Goal: Transaction & Acquisition: Purchase product/service

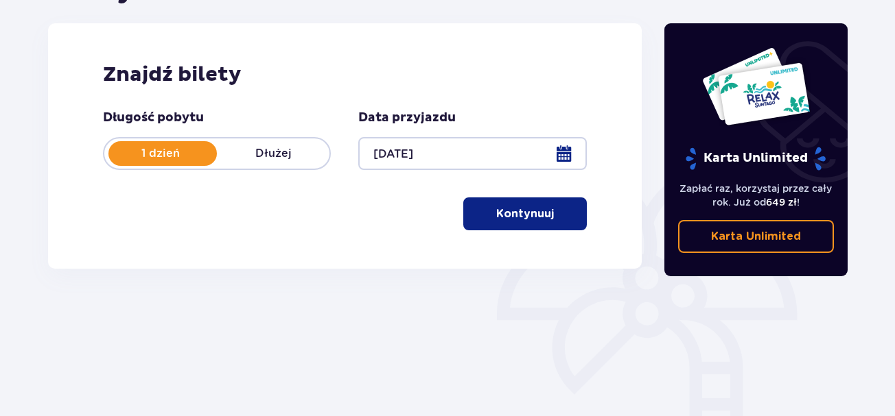
scroll to position [176, 0]
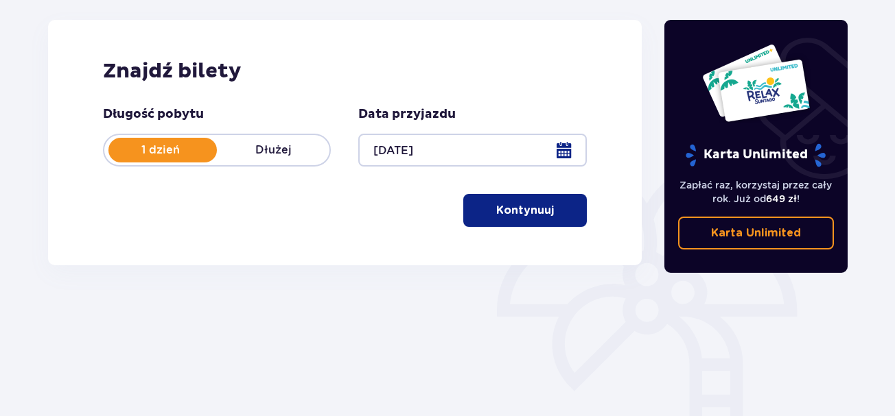
click at [516, 217] on p "Kontynuuj" at bounding box center [525, 210] width 58 height 15
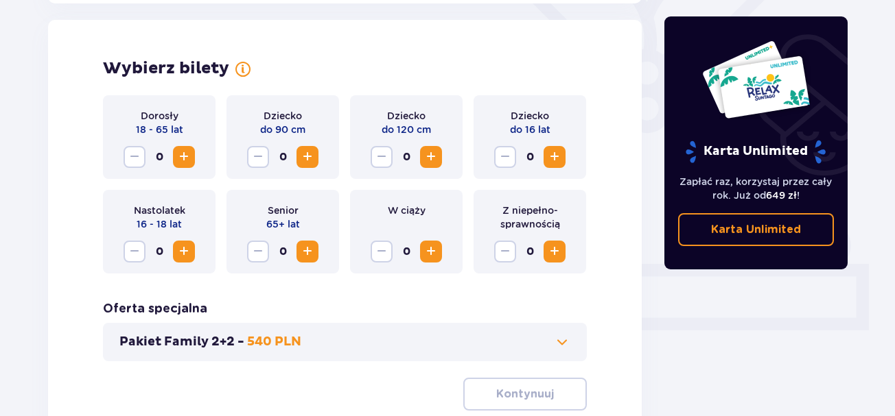
scroll to position [381, 0]
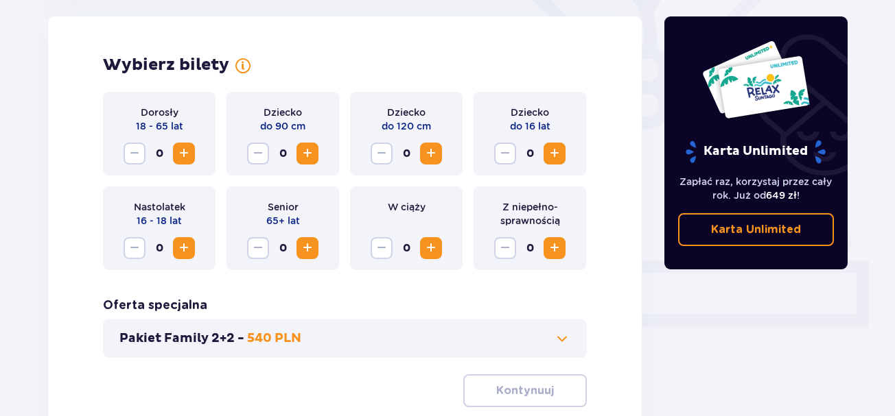
click at [548, 250] on span "Zwiększ" at bounding box center [554, 248] width 16 height 16
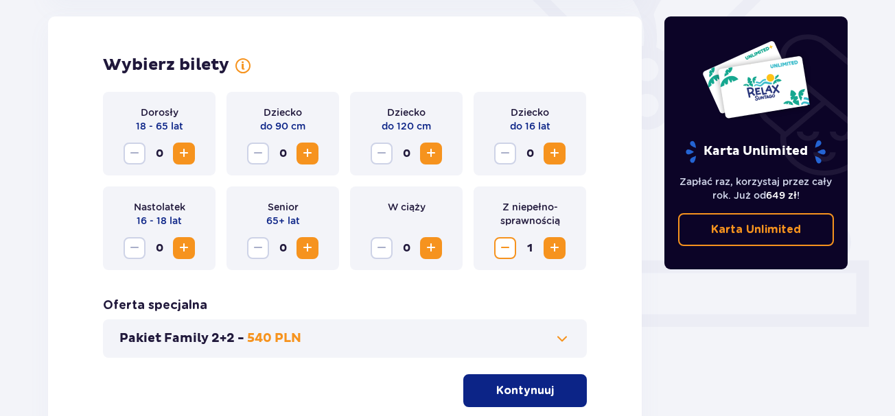
click at [187, 154] on span "Zwiększ" at bounding box center [184, 153] width 16 height 16
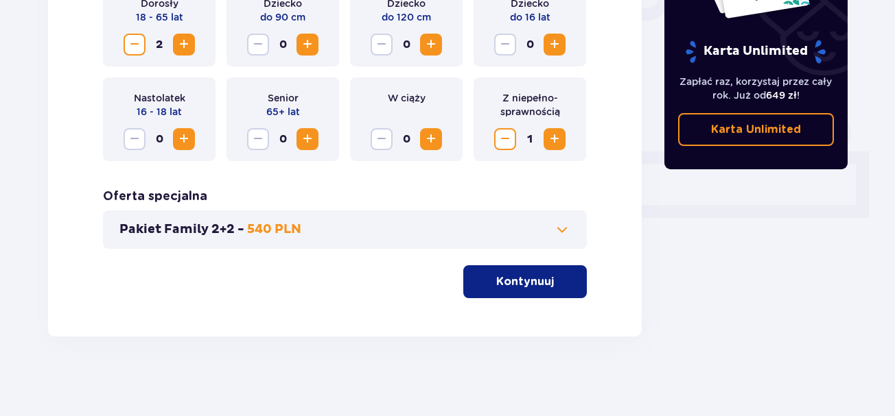
scroll to position [488, 0]
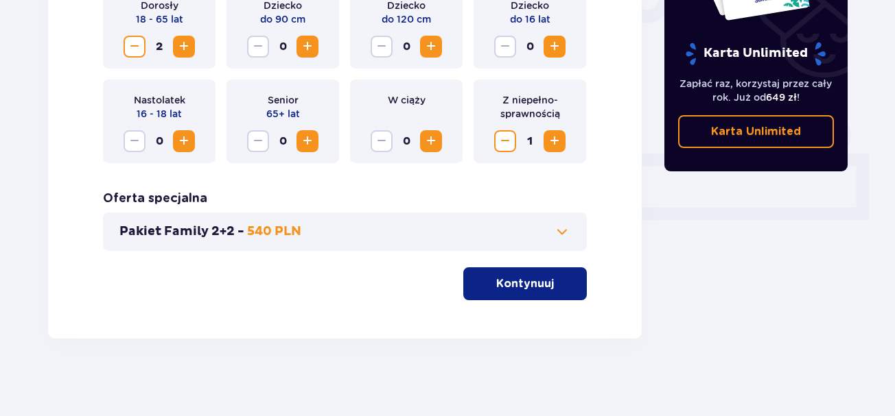
click at [530, 282] on p "Kontynuuj" at bounding box center [525, 283] width 58 height 15
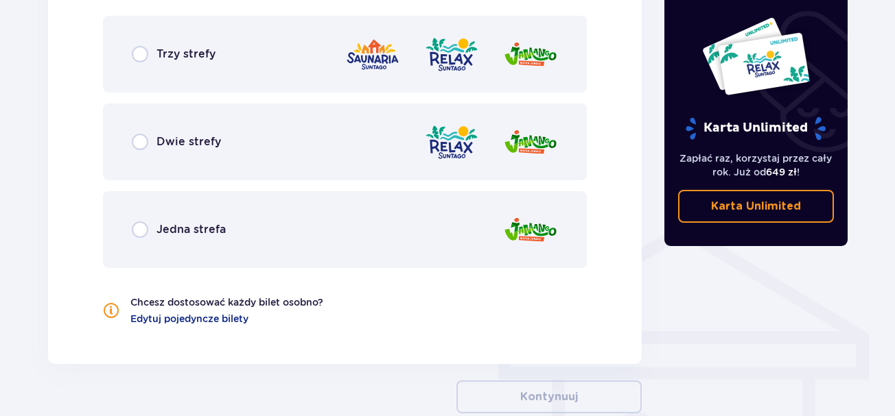
scroll to position [888, 0]
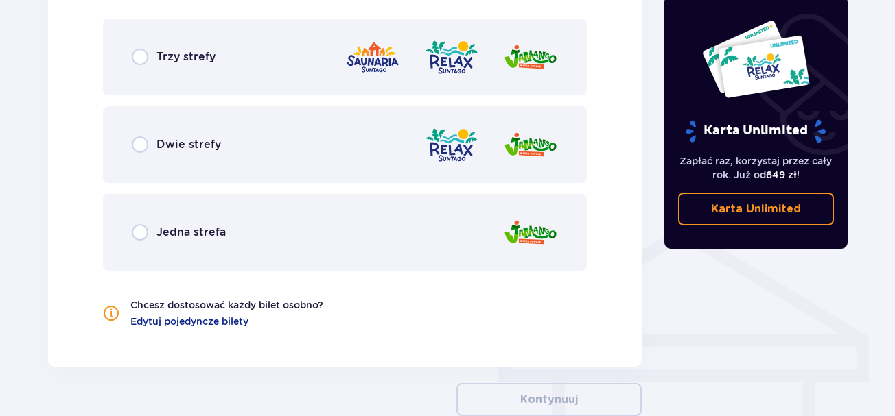
click at [135, 228] on input "radio" at bounding box center [140, 232] width 16 height 16
radio input "true"
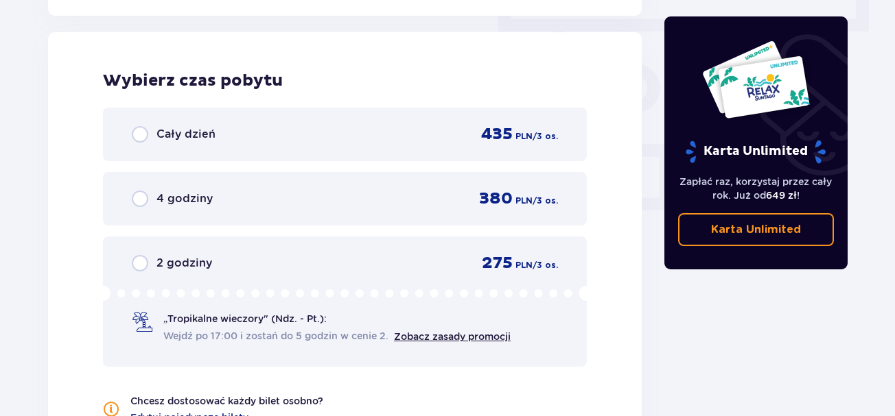
scroll to position [1237, 0]
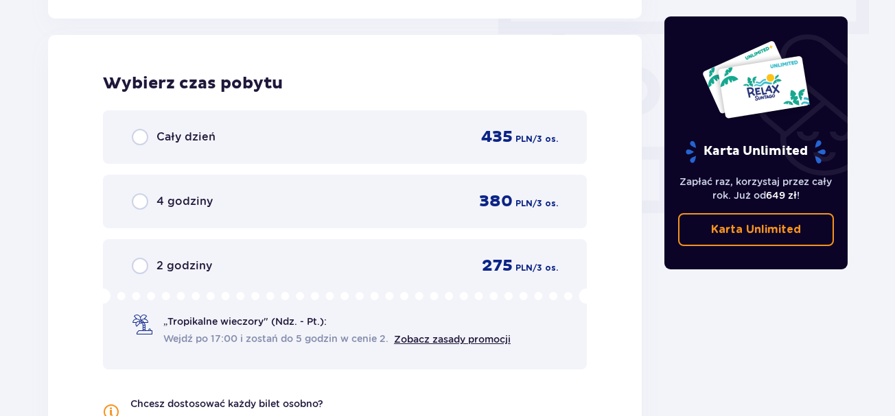
click at [143, 140] on input "radio" at bounding box center [140, 137] width 16 height 16
radio input "true"
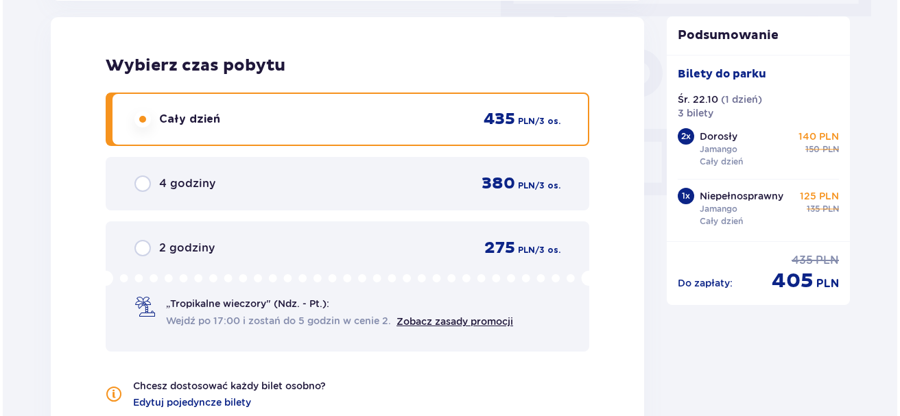
scroll to position [1495, 0]
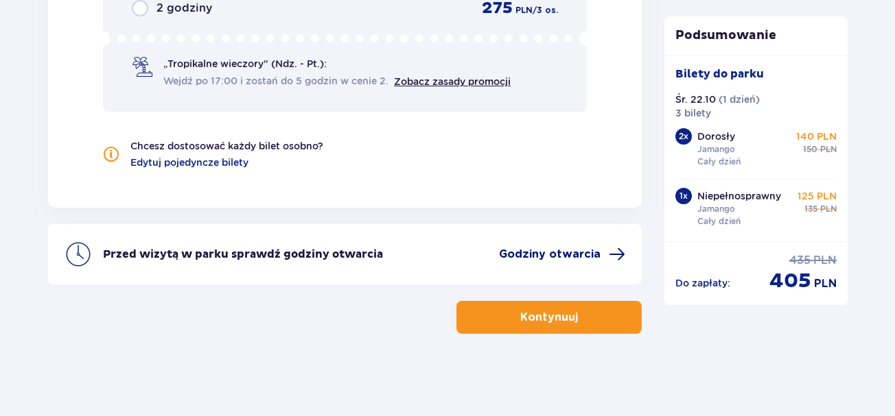
click at [565, 254] on span "Godziny otwarcia" at bounding box center [550, 254] width 102 height 15
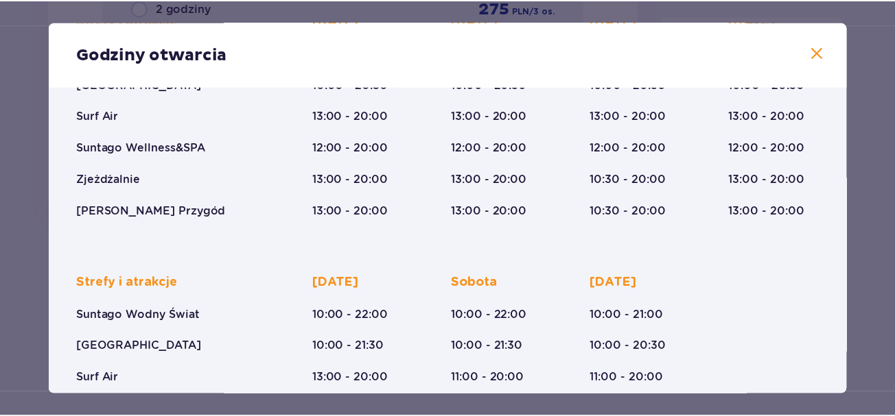
scroll to position [218, 0]
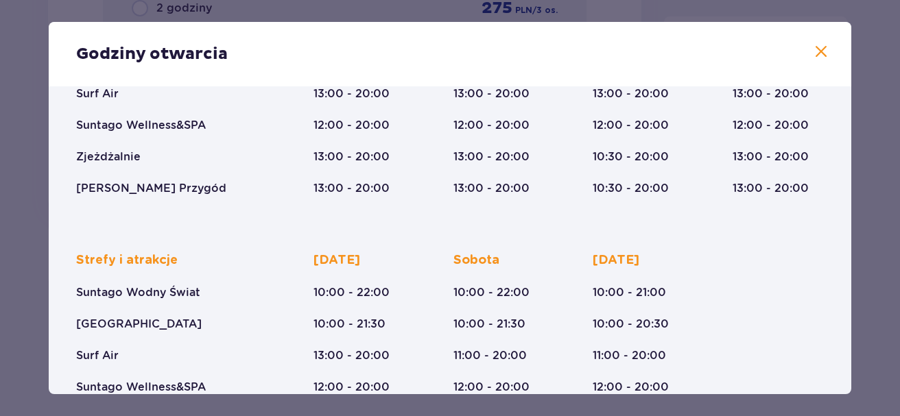
click at [820, 54] on span at bounding box center [821, 52] width 16 height 16
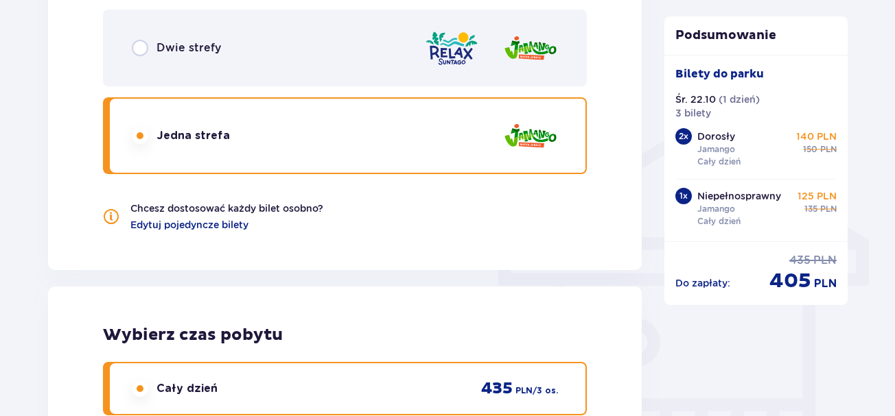
scroll to position [922, 0]
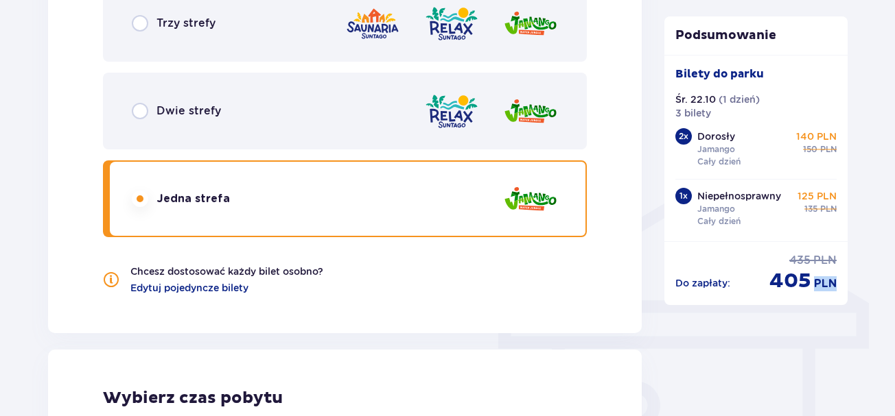
drag, startPoint x: 894, startPoint y: 238, endPoint x: 893, endPoint y: 80, distance: 157.8
click at [893, 80] on div "Bilety Pomiń ten krok Znajdź bilety Długość pobytu 1 dzień Dłużej Data przyjazd…" at bounding box center [447, 87] width 895 height 1804
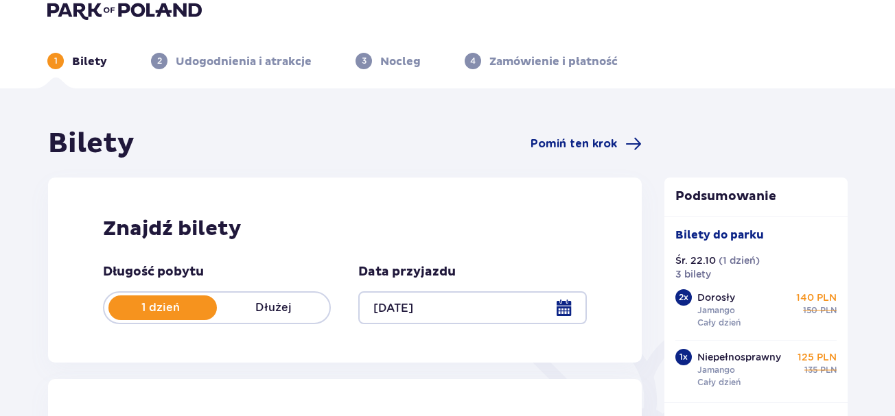
scroll to position [0, 0]
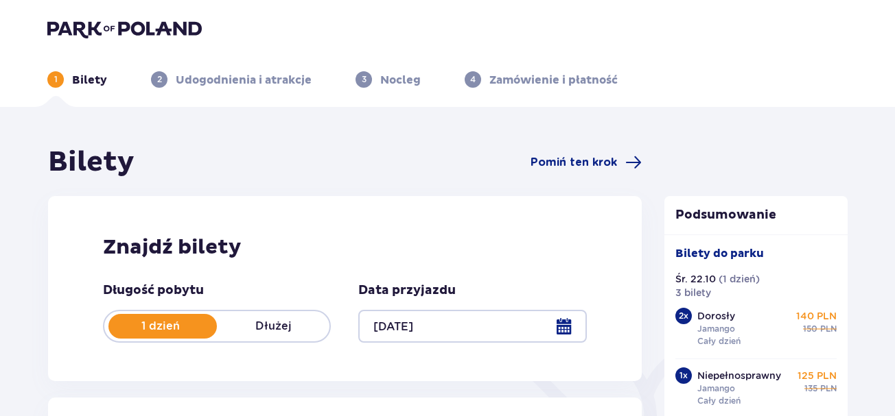
click at [751, 62] on div "1 Bilety 2 Udogodnienia i atrakcje 3 Nocleg 4 Zamówienie i płatność" at bounding box center [447, 62] width 822 height 49
